Goal: Information Seeking & Learning: Learn about a topic

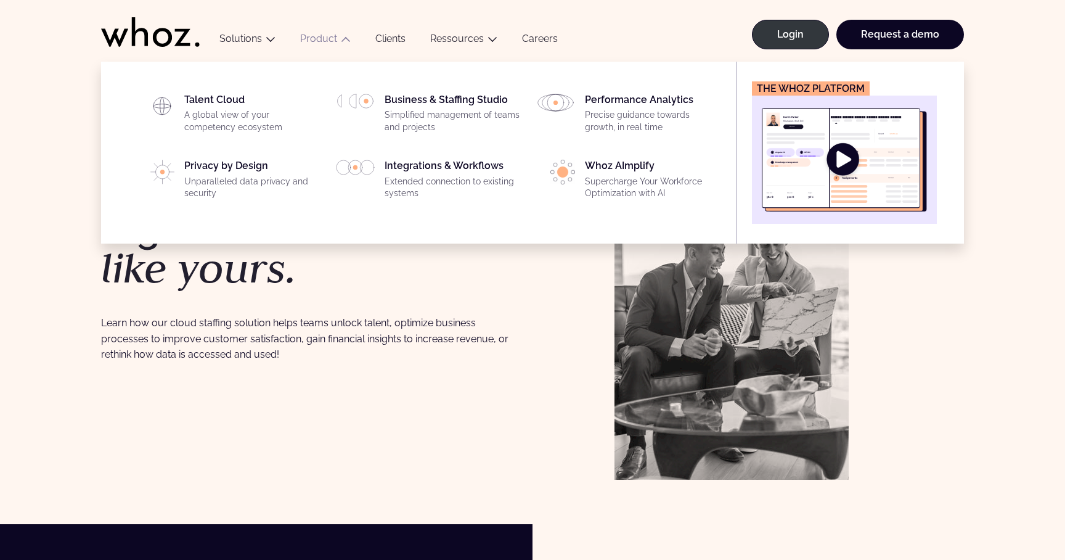
click at [324, 39] on link "Product" at bounding box center [318, 39] width 37 height 12
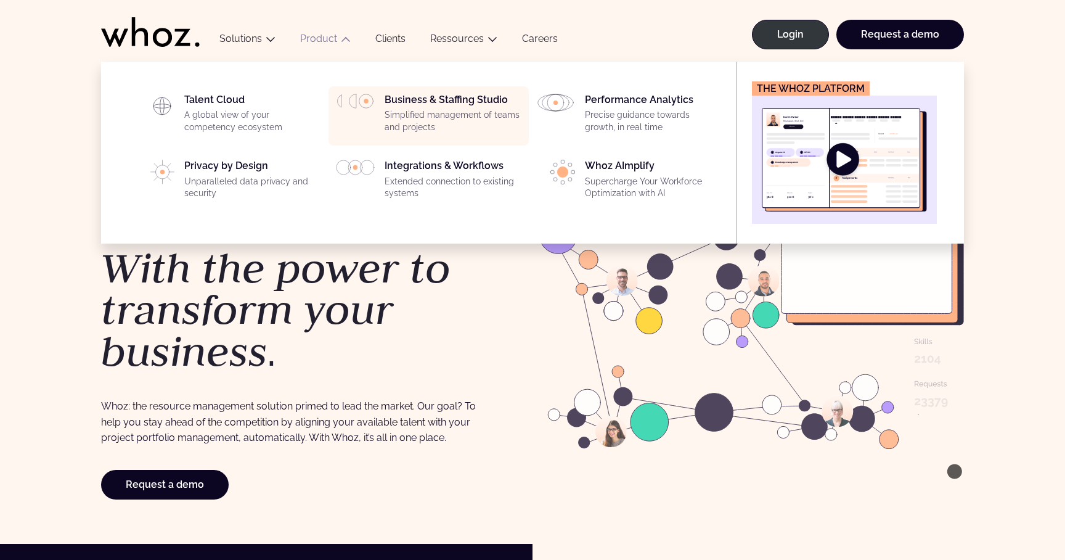
click at [410, 103] on div "Business & Staffing Studio Simplified management of teams and projects" at bounding box center [453, 116] width 137 height 44
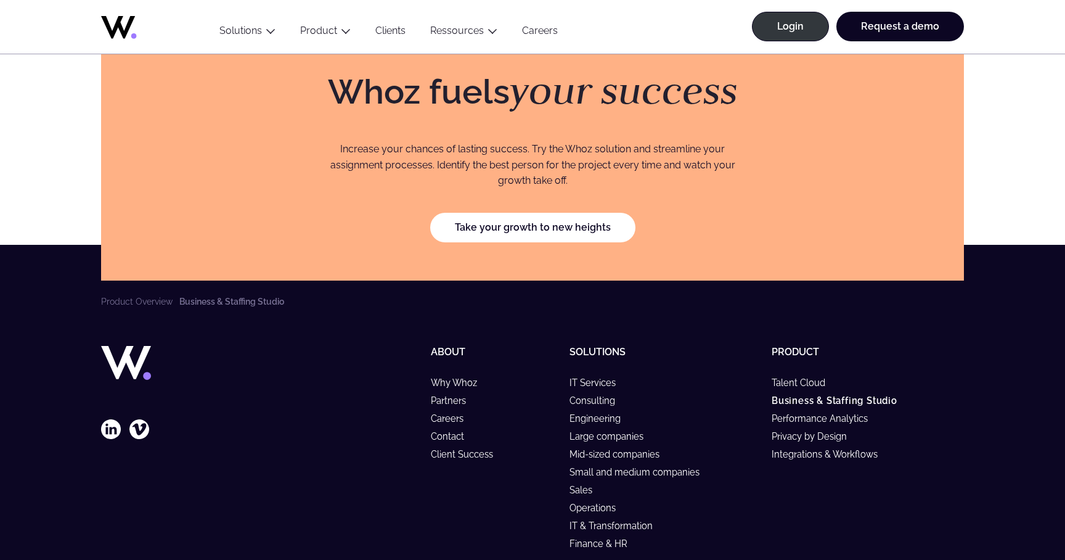
scroll to position [3568, 0]
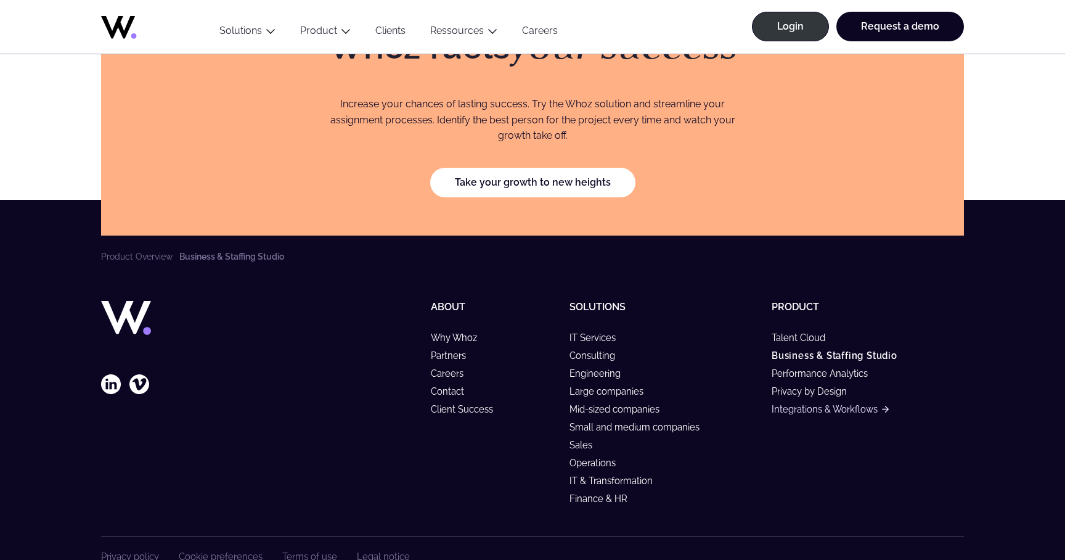
click at [801, 404] on link "Integrations & Workflows" at bounding box center [830, 409] width 117 height 10
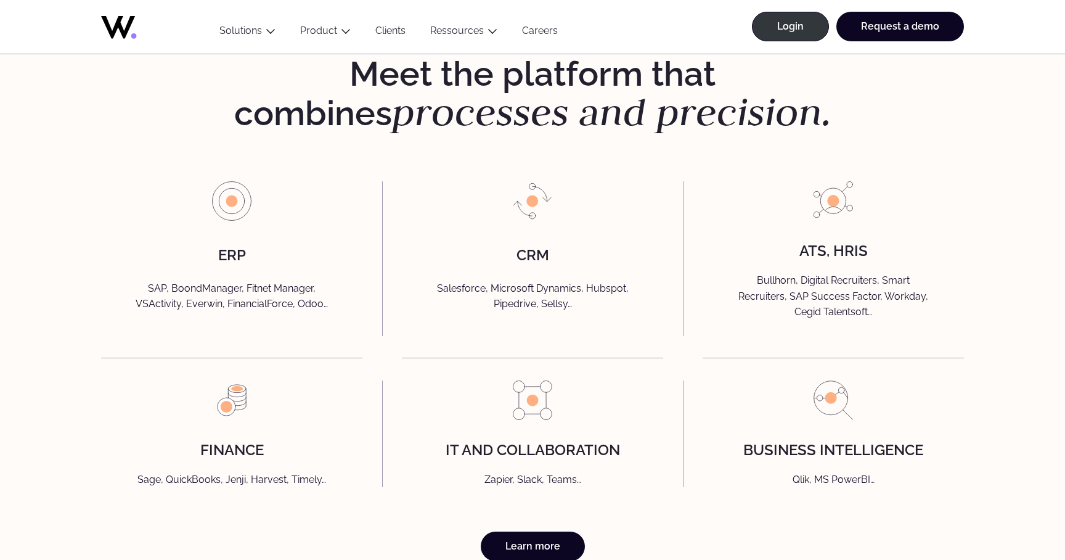
scroll to position [2764, 0]
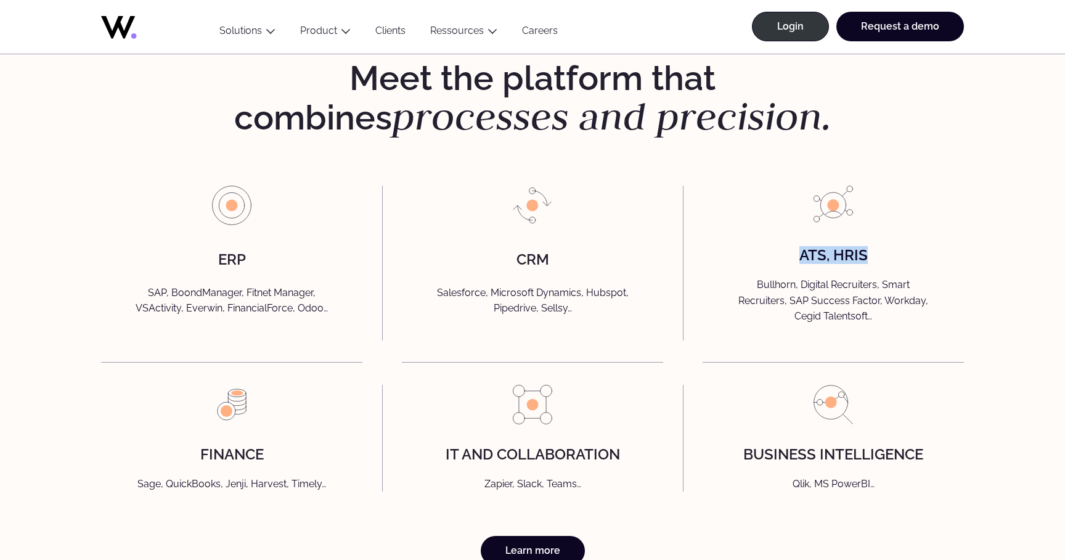
drag, startPoint x: 793, startPoint y: 266, endPoint x: 870, endPoint y: 266, distance: 77.0
click at [870, 266] on div "ATS, HRIS Bullhorn, Digital Recruiters, Smart Recruiters, SAP Success Factor, W…" at bounding box center [833, 262] width 261 height 154
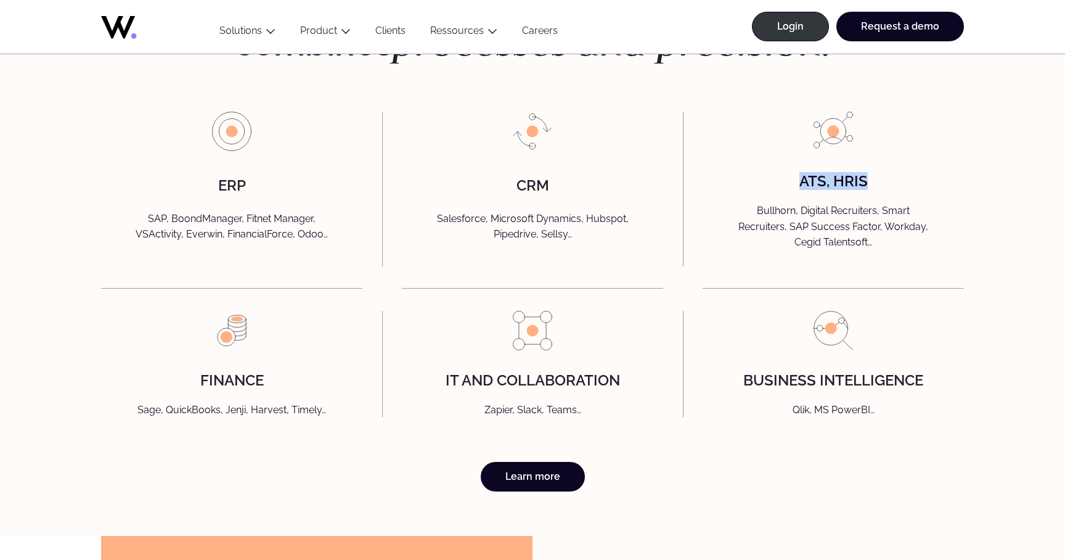
scroll to position [2838, 0]
click at [534, 491] on link "Learn more" at bounding box center [533, 476] width 104 height 30
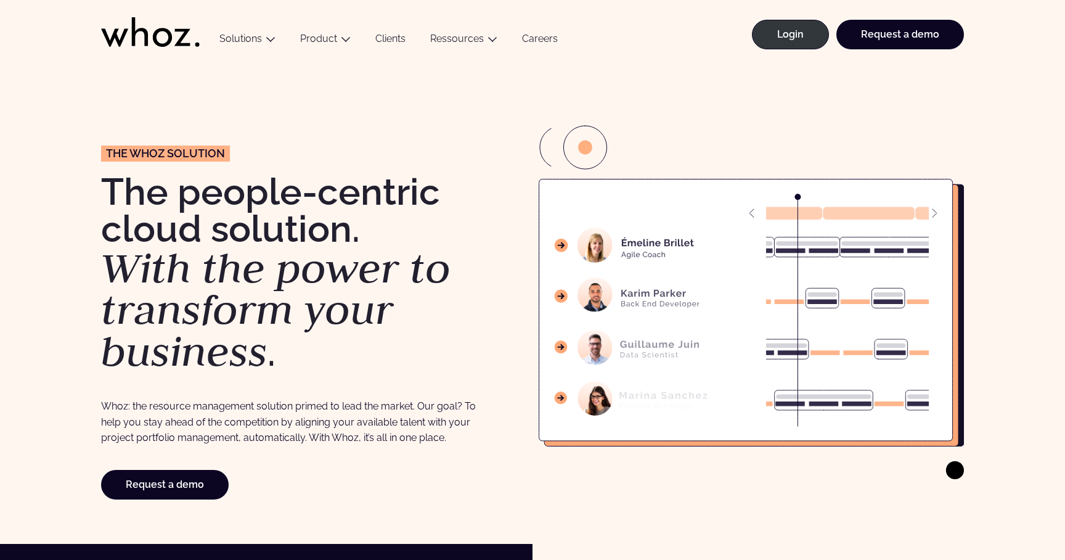
drag, startPoint x: 743, startPoint y: 279, endPoint x: 858, endPoint y: 4, distance: 297.5
